Goal: Information Seeking & Learning: Learn about a topic

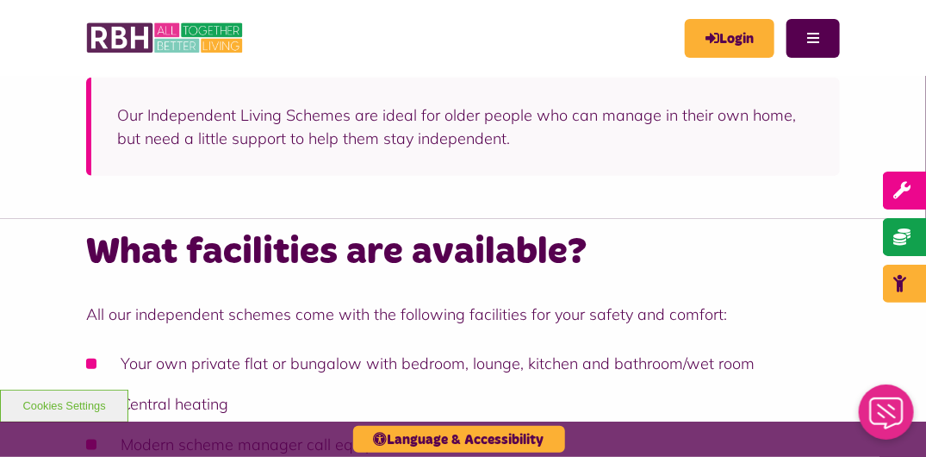
scroll to position [517, 0]
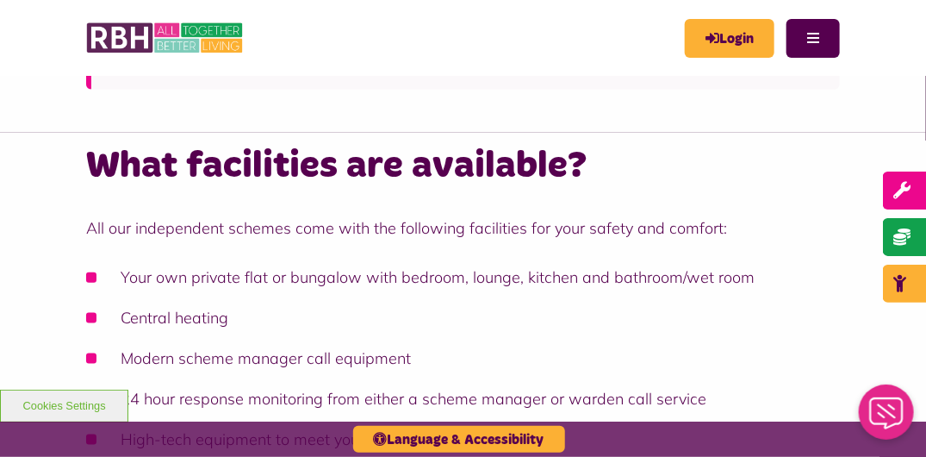
click at [248, 232] on p "All our independent schemes come with the following facilities for your safety …" at bounding box center [463, 227] width 754 height 23
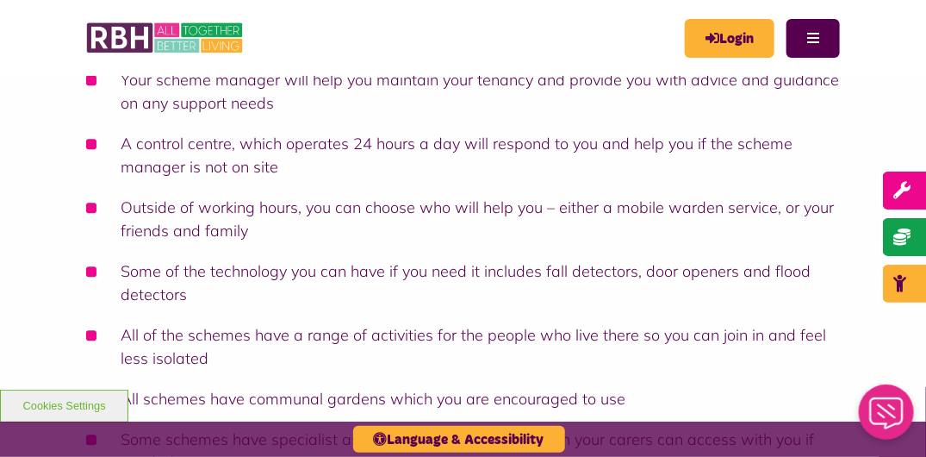
scroll to position [1465, 0]
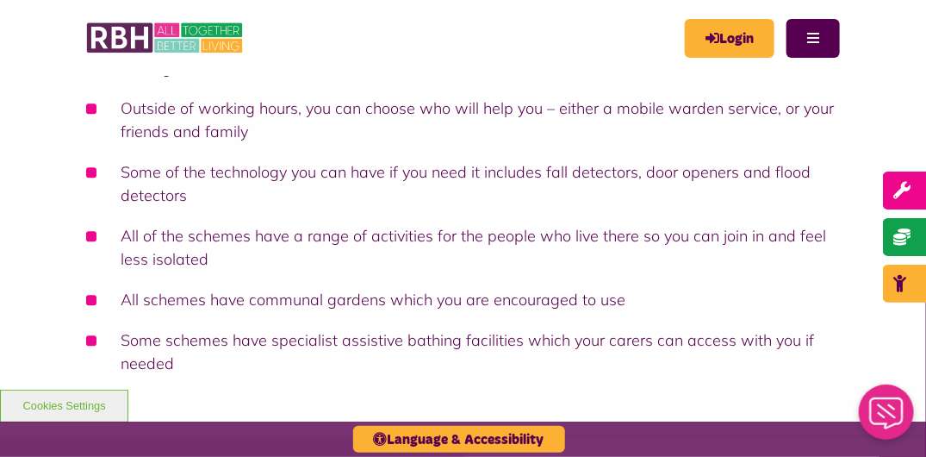
click at [328, 255] on li "All of the schemes have a range of activities for the people who live there so …" at bounding box center [463, 247] width 754 height 47
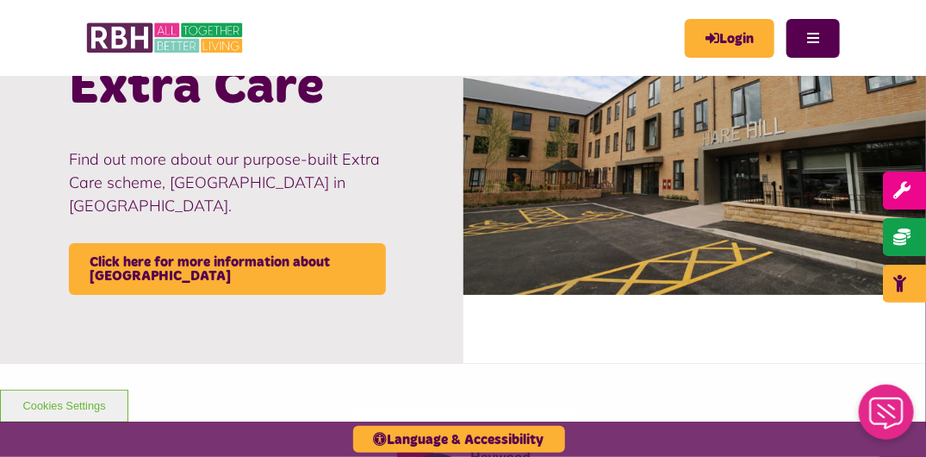
scroll to position [1895, 0]
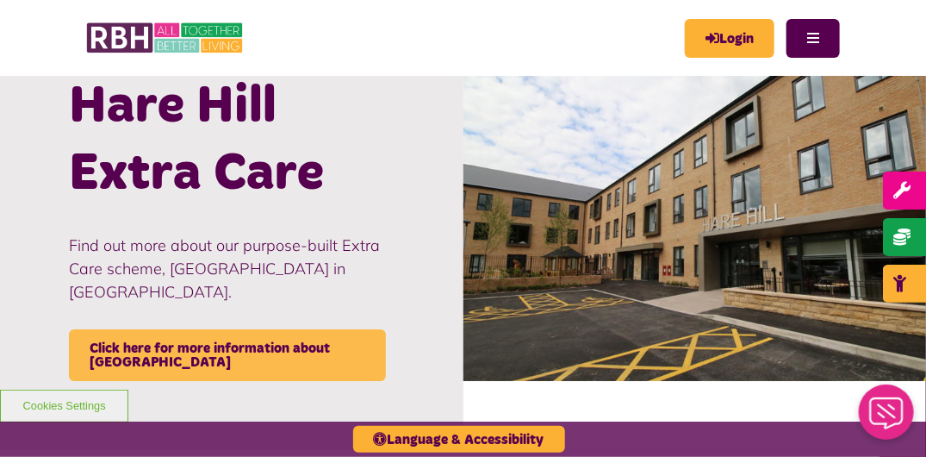
click at [279, 329] on link "Click here for more information about Hare Hill" at bounding box center [227, 355] width 317 height 52
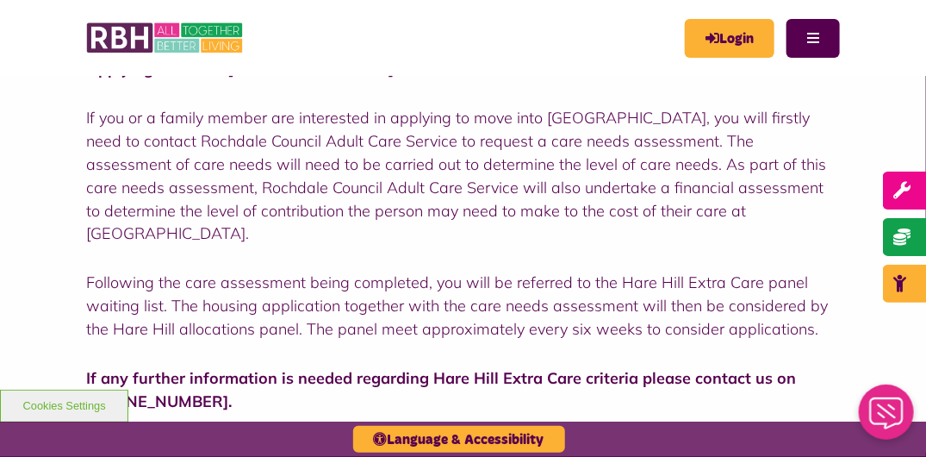
scroll to position [775, 0]
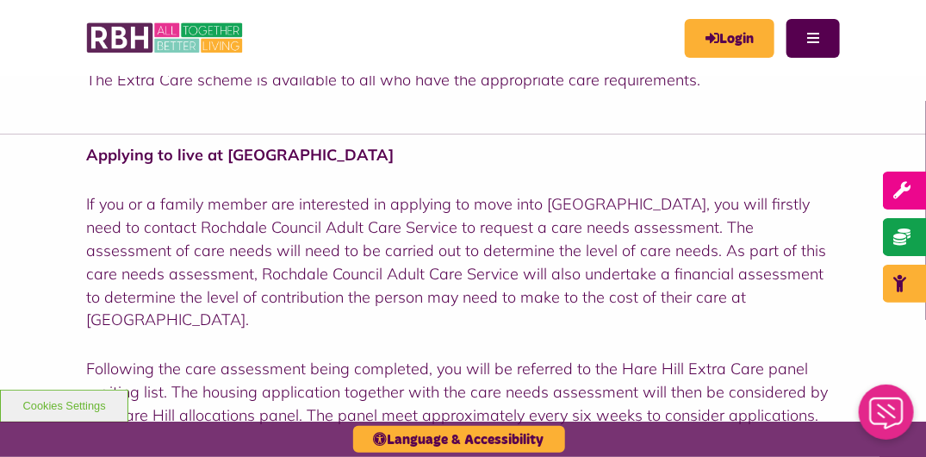
click at [334, 295] on p "If you or a family member are interested in applying to move into [GEOGRAPHIC_D…" at bounding box center [463, 262] width 754 height 140
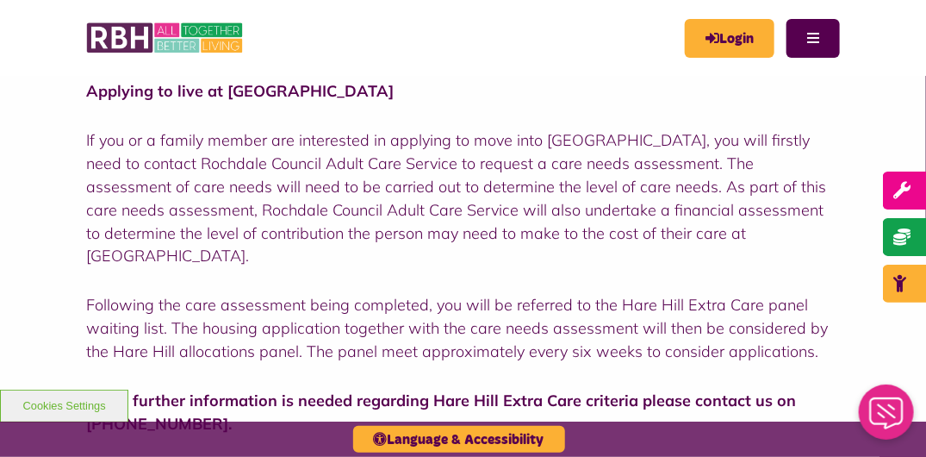
scroll to position [861, 0]
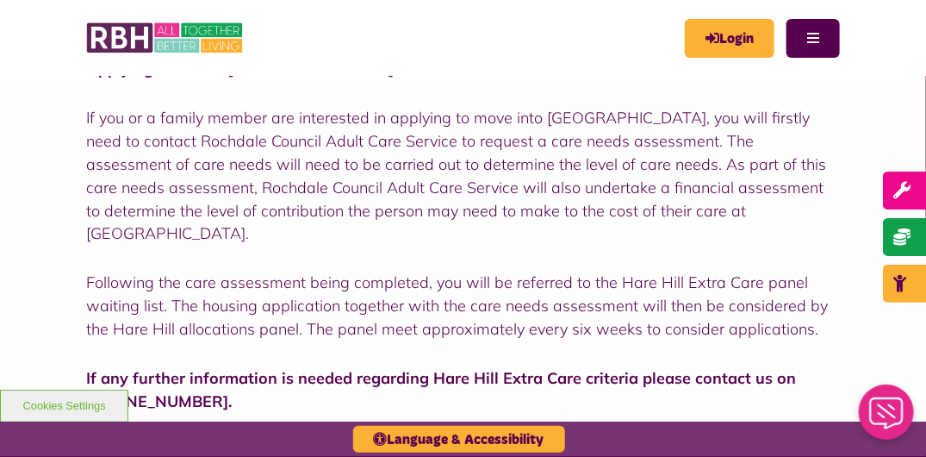
click at [345, 271] on p "Following the care assessment being completed, you will be referred to the Hare…" at bounding box center [463, 306] width 754 height 70
click at [333, 282] on p "Following the care assessment being completed, you will be referred to the Hare…" at bounding box center [463, 306] width 754 height 70
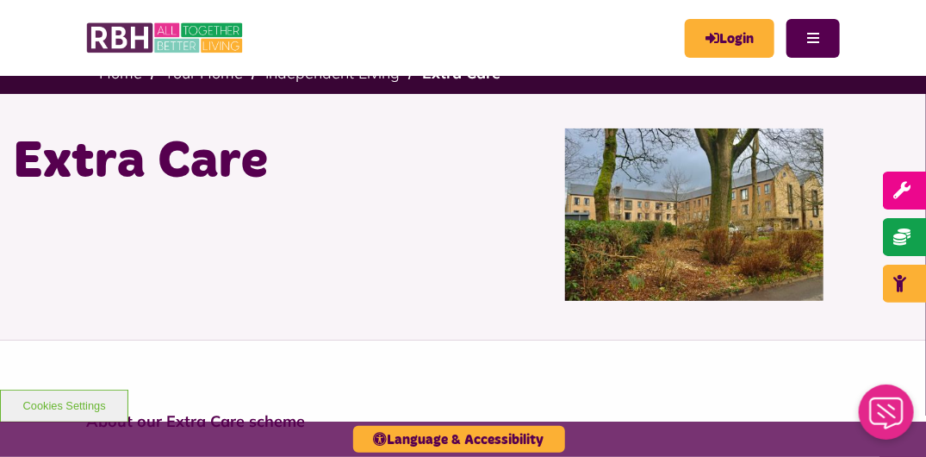
scroll to position [0, 0]
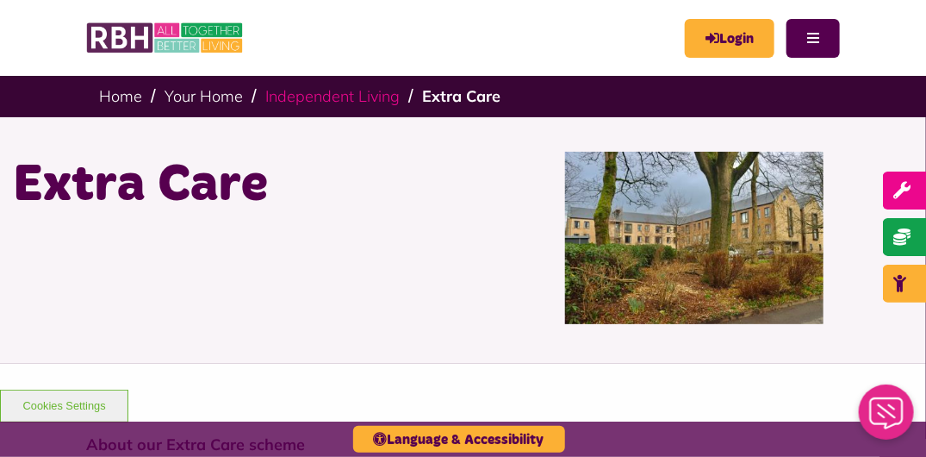
click at [368, 96] on link "Independent Living" at bounding box center [332, 96] width 134 height 20
